Goal: Check status

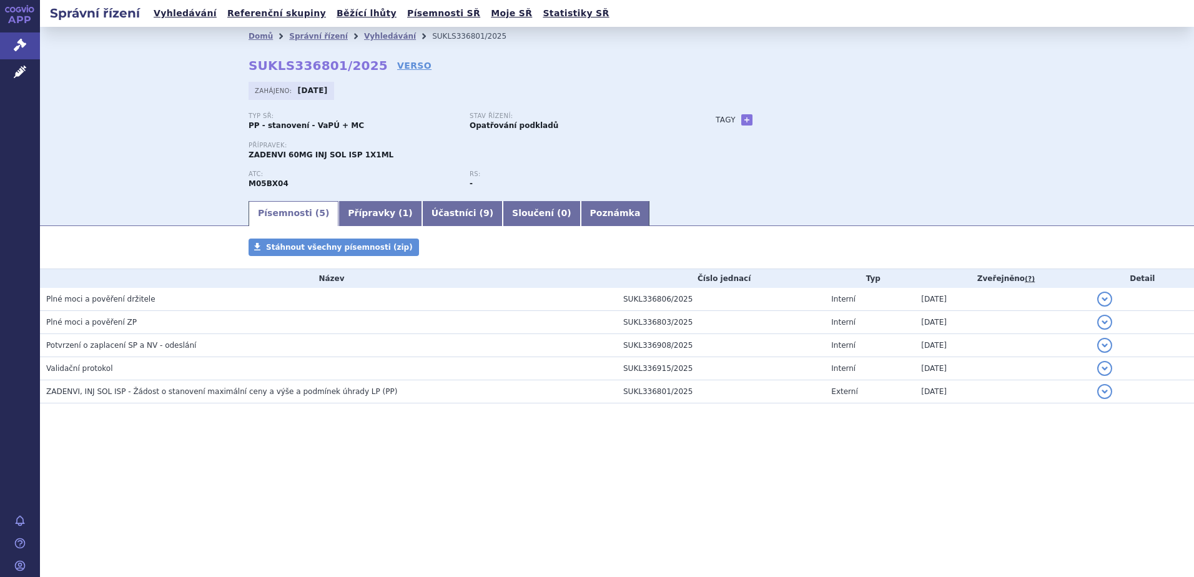
click at [83, 186] on div "Domů Správní řízení Vyhledávání SUKLS336801/2025 SUKLS336801/2025 VERSO Zahájen…" at bounding box center [617, 113] width 1154 height 172
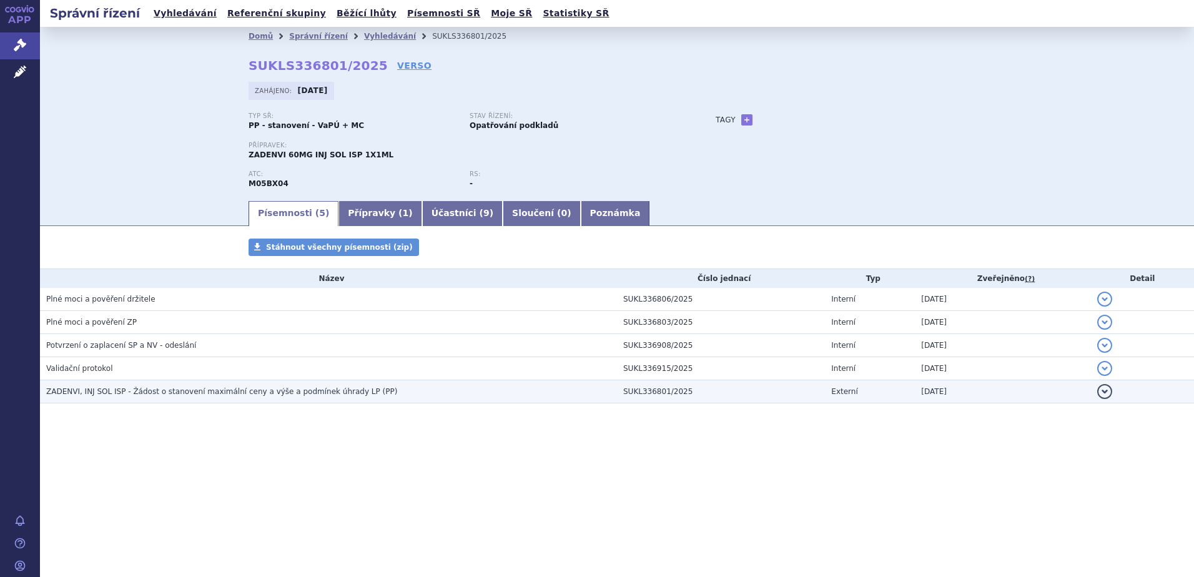
click at [147, 390] on span "ZADENVI, INJ SOL ISP - Žádost o stanovení maximální ceny a výše a podmínek úhra…" at bounding box center [221, 391] width 351 height 9
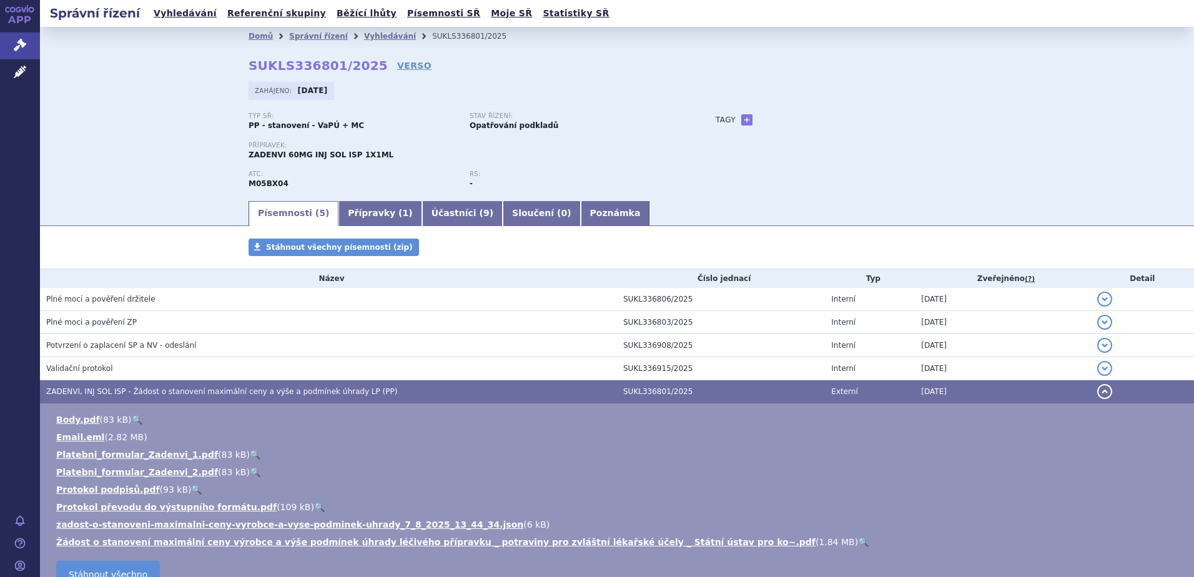
click at [858, 537] on link "🔍" at bounding box center [863, 542] width 11 height 10
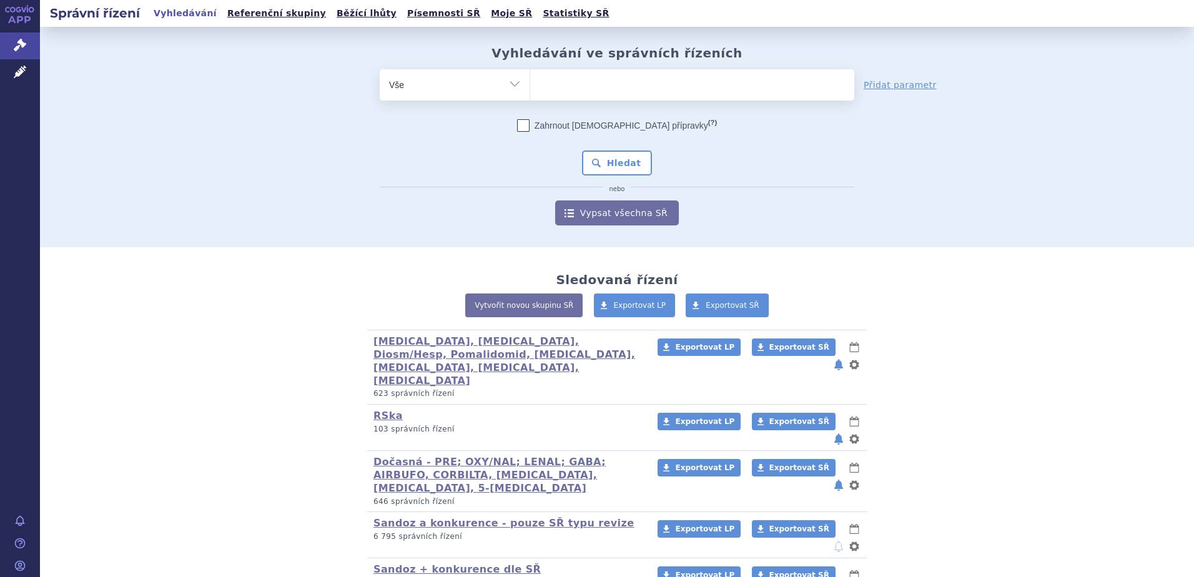
click at [106, 373] on div "Sledovaná řízení Vytvořit novou skupinu SŘ Exportovat LP Exportovat SŘ [MEDICAL…" at bounding box center [617, 530] width 1154 height 567
